Goal: Register for event/course

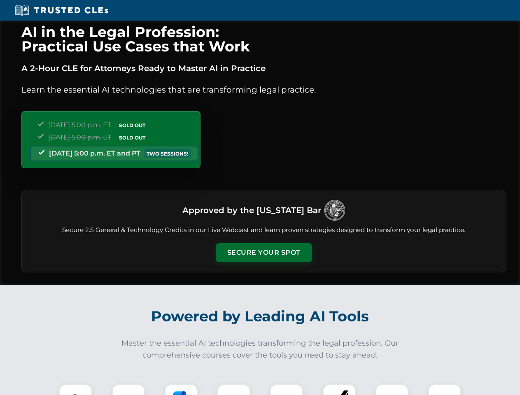
click at [263, 253] on button "Secure Your Spot" at bounding box center [264, 252] width 96 height 19
click at [76, 390] on img at bounding box center [76, 401] width 24 height 24
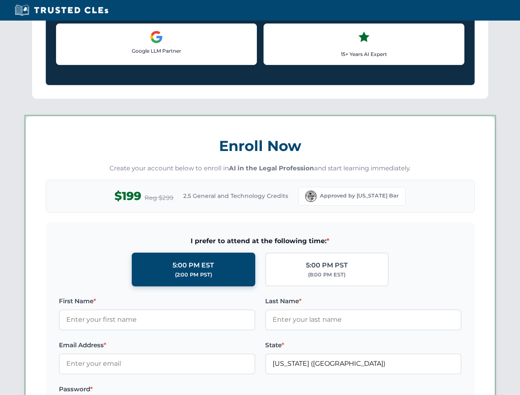
click at [181, 390] on label "Password *" at bounding box center [157, 389] width 196 height 10
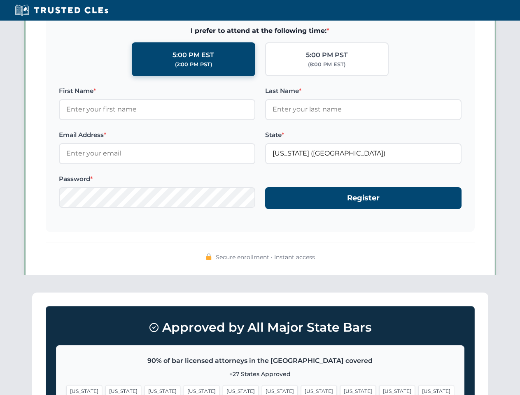
click at [379, 390] on span "[US_STATE]" at bounding box center [397, 391] width 36 height 12
